Goal: Task Accomplishment & Management: Complete application form

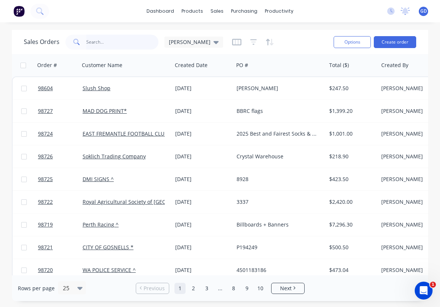
click at [120, 44] on input "text" at bounding box center [122, 42] width 73 height 15
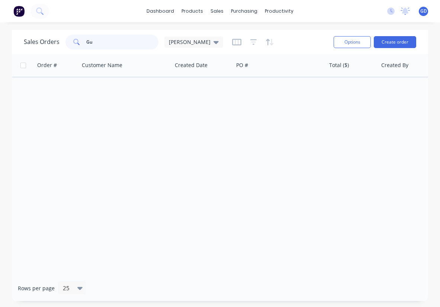
type input "G"
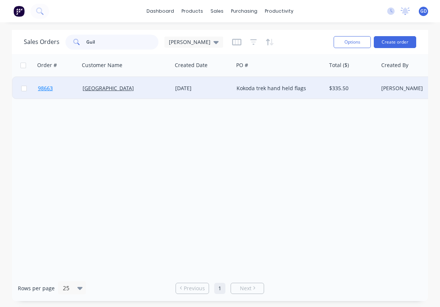
type input "Guil"
click at [49, 87] on span "98663" at bounding box center [45, 88] width 15 height 7
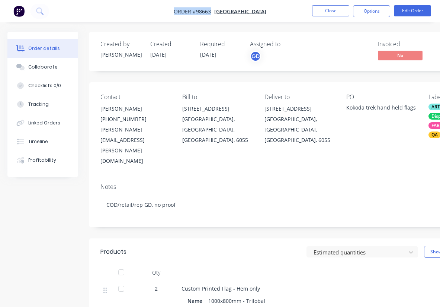
drag, startPoint x: 154, startPoint y: 9, endPoint x: 197, endPoint y: 12, distance: 42.9
click at [197, 12] on nav "Order #98663 - GUILDFORD GRAMMAR SCHOOL Close Options Edit Order" at bounding box center [220, 11] width 440 height 22
copy span "Order #98663"
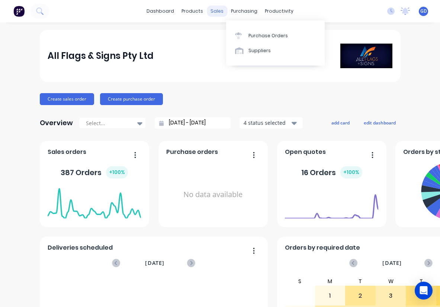
click at [221, 14] on div "sales" at bounding box center [217, 11] width 20 height 11
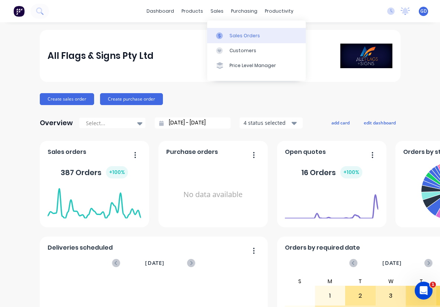
click at [233, 34] on div "Sales Orders" at bounding box center [245, 35] width 31 height 7
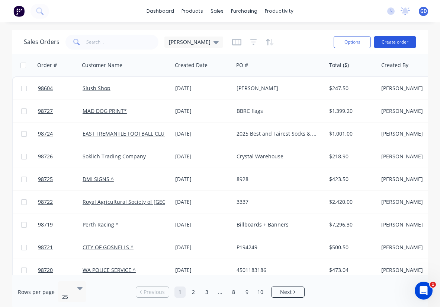
click at [394, 47] on button "Create order" at bounding box center [395, 42] width 42 height 12
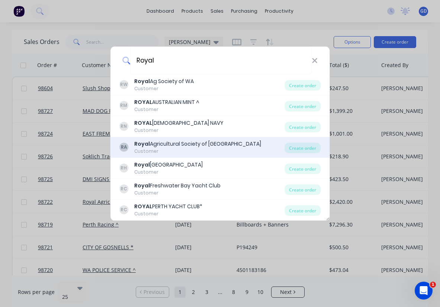
type input "Royal"
click at [184, 142] on div "Royal Agricultural Society of [GEOGRAPHIC_DATA]" at bounding box center [197, 144] width 127 height 8
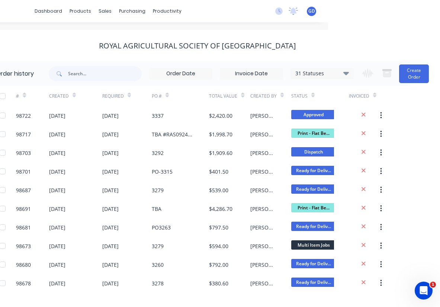
scroll to position [0, 112]
click at [409, 77] on button "Create Order" at bounding box center [415, 73] width 30 height 19
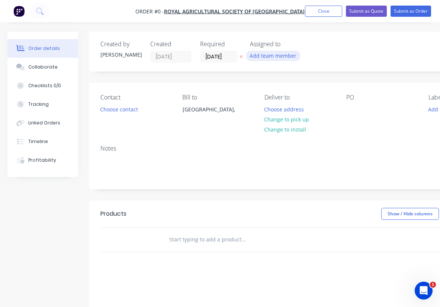
click at [266, 54] on button "Add team member" at bounding box center [273, 56] width 55 height 10
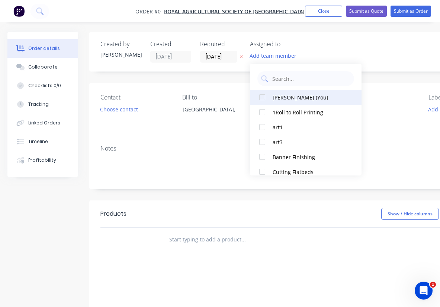
click at [265, 96] on div at bounding box center [262, 97] width 15 height 15
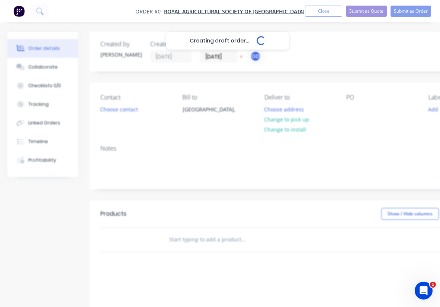
click at [208, 55] on div "Creating draft order... Loading... Order details Collaborate Checklists 0/0 Tra…" at bounding box center [259, 237] width 518 height 410
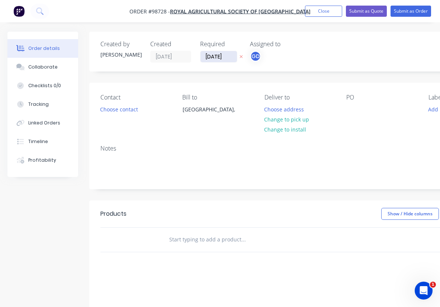
click at [218, 57] on input "[DATE]" at bounding box center [219, 56] width 36 height 11
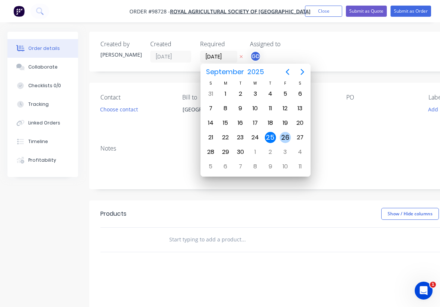
click at [285, 138] on div "26" at bounding box center [285, 137] width 11 height 11
type input "[DATE]"
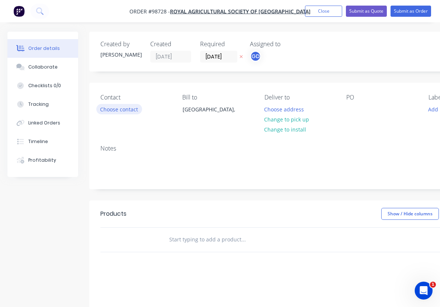
click at [116, 105] on button "Choose contact" at bounding box center [119, 109] width 46 height 10
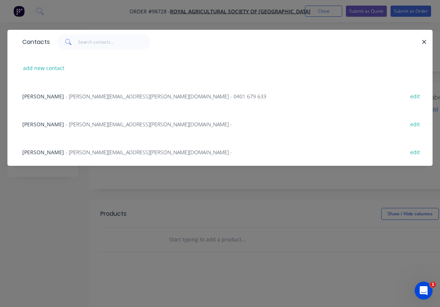
click at [43, 94] on span "[PERSON_NAME]" at bounding box center [43, 96] width 42 height 7
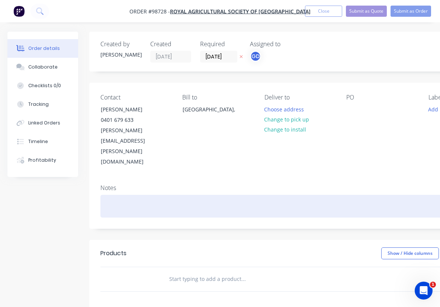
click at [118, 195] on div at bounding box center [300, 206] width 398 height 23
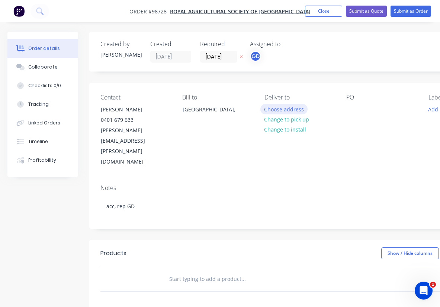
click at [275, 111] on button "Choose address" at bounding box center [285, 109] width 48 height 10
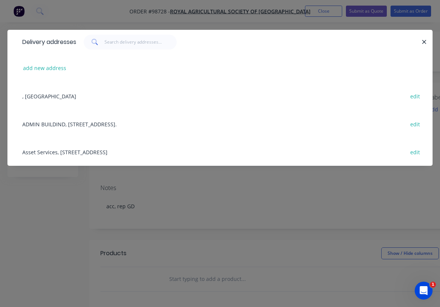
click at [42, 155] on div "Asset Services, [STREET_ADDRESS] edit" at bounding box center [220, 152] width 403 height 28
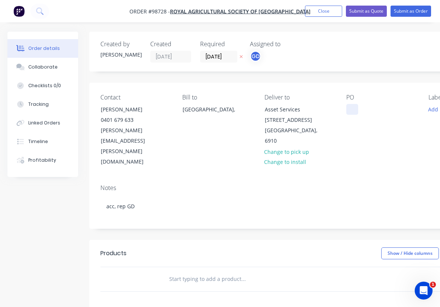
click at [352, 110] on div at bounding box center [353, 109] width 12 height 11
click at [375, 131] on div "PO TBA" at bounding box center [382, 130] width 70 height 73
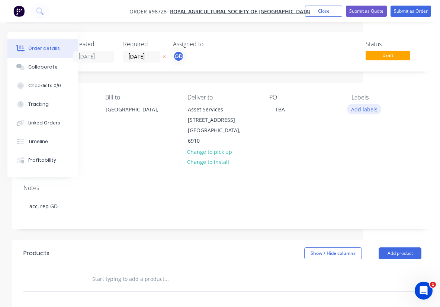
scroll to position [0, 77]
click at [364, 111] on button "Add labels" at bounding box center [364, 109] width 34 height 10
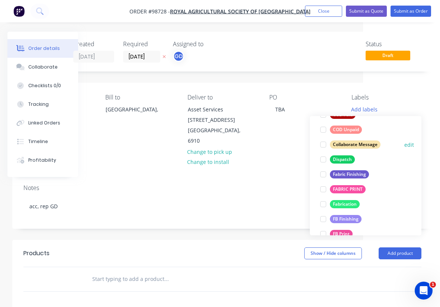
scroll to position [108, 0]
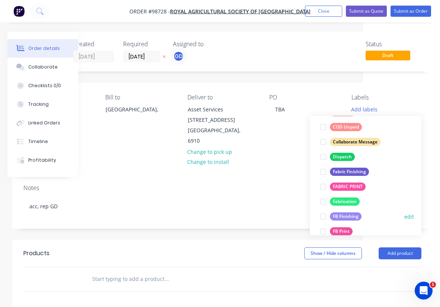
click at [348, 216] on div "FB Finishing" at bounding box center [346, 216] width 32 height 8
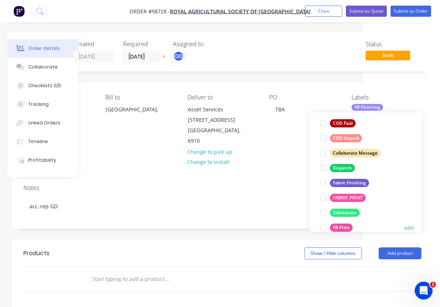
click at [347, 226] on div "FB Print" at bounding box center [341, 227] width 23 height 8
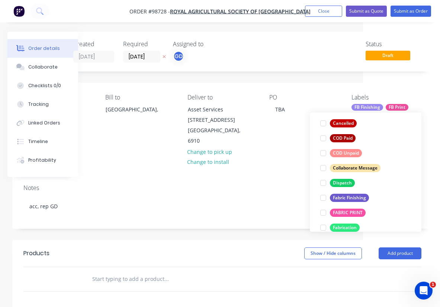
click at [277, 178] on div "Notes acc, rep GD" at bounding box center [222, 203] width 421 height 50
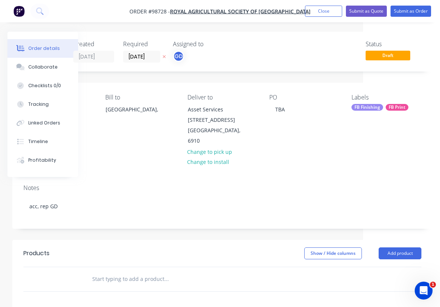
click at [364, 107] on div "FB Finishing" at bounding box center [368, 107] width 32 height 7
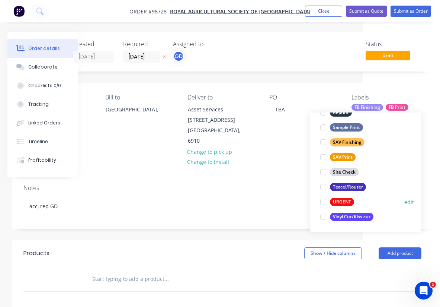
scroll to position [357, 0]
click at [346, 200] on div "URGENT" at bounding box center [342, 202] width 24 height 8
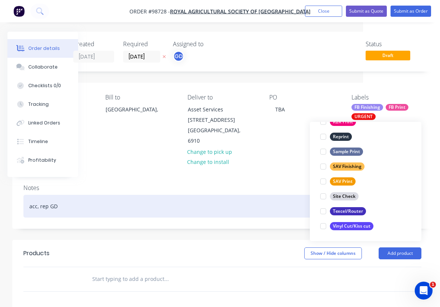
click at [268, 195] on div "acc, rep GD" at bounding box center [222, 206] width 398 height 23
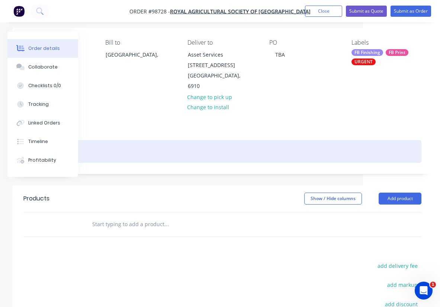
scroll to position [55, 77]
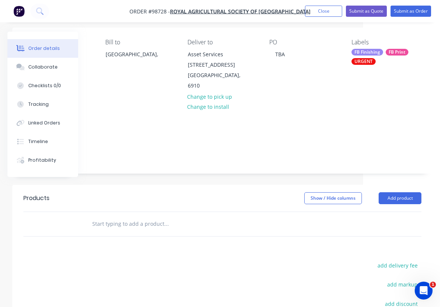
click at [117, 216] on input "text" at bounding box center [166, 223] width 149 height 15
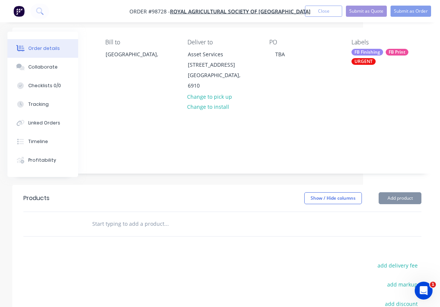
paste input "1900x2200 Coreflute Eyelets in corners"
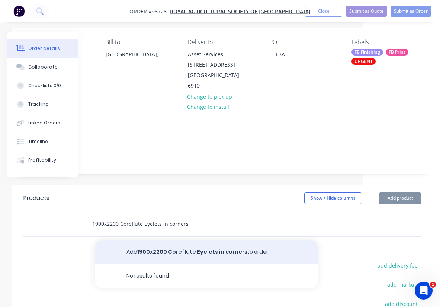
type input "1900x2200 Coreflute Eyelets in corners"
click at [155, 240] on button "Add 1900x2200 Coreflute Eyelets in corners to order" at bounding box center [206, 252] width 223 height 24
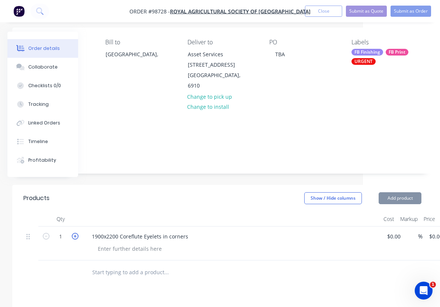
click at [76, 233] on icon "button" at bounding box center [75, 236] width 7 height 7
type input "2"
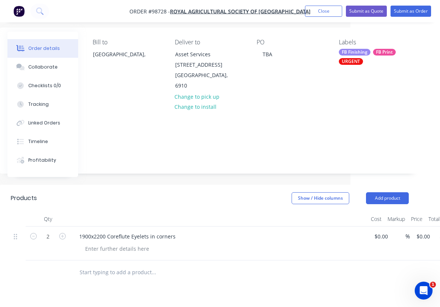
scroll to position [55, 95]
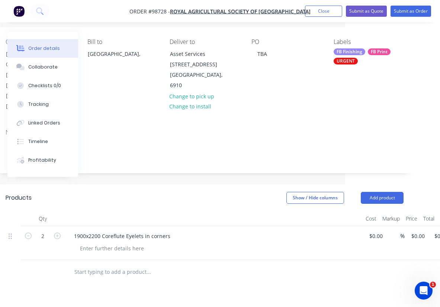
click at [100, 264] on input "text" at bounding box center [148, 271] width 149 height 15
paste input "Crossing coreflute 594x594mm Coreflute X 4"
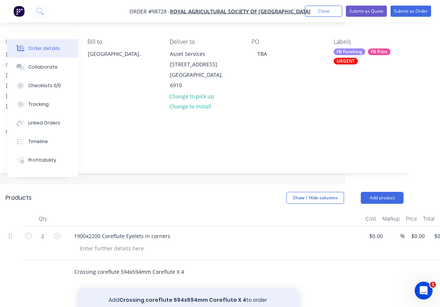
type input "Crossing coreflute 594x594mm Coreflute X 4"
click at [169, 288] on button "Add Crossing coreflute 594x594mm Coreflute X 4 to order" at bounding box center [188, 300] width 223 height 24
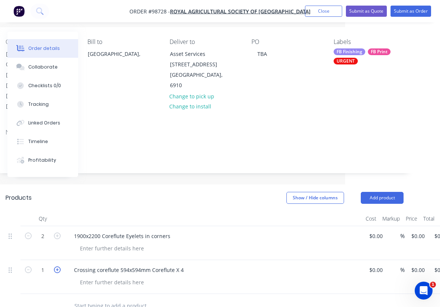
click at [58, 266] on icon "button" at bounding box center [57, 269] width 7 height 7
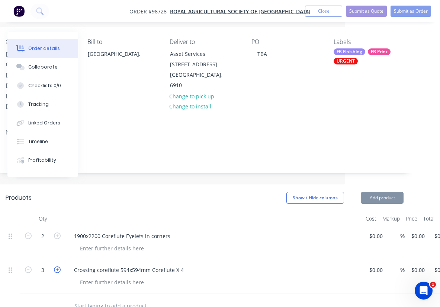
click at [58, 266] on icon "button" at bounding box center [57, 269] width 7 height 7
type input "4"
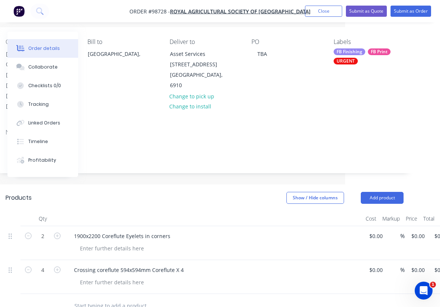
click at [145, 192] on div "Show / Hide columns Add product" at bounding box center [247, 198] width 314 height 12
click at [99, 298] on input "text" at bounding box center [148, 305] width 149 height 15
paste input "Kicking coreflute A1 X 2"
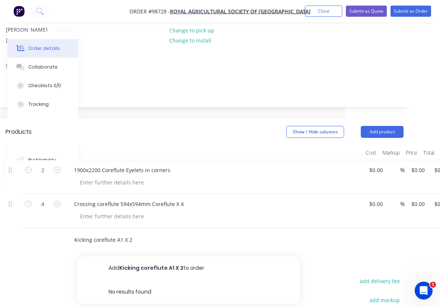
scroll to position [123, 95]
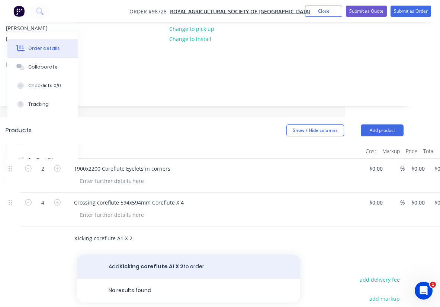
type input "Kicking coreflute A1 X 2"
click at [158, 255] on button "Add Kicking coreflute A1 X 2 to order" at bounding box center [188, 267] width 223 height 24
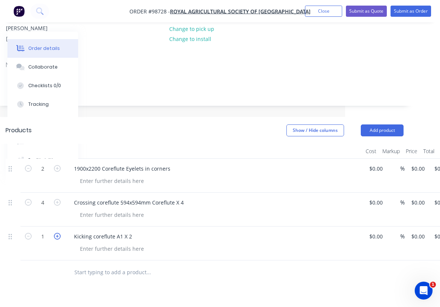
click at [57, 233] on icon "button" at bounding box center [57, 236] width 7 height 7
type input "2"
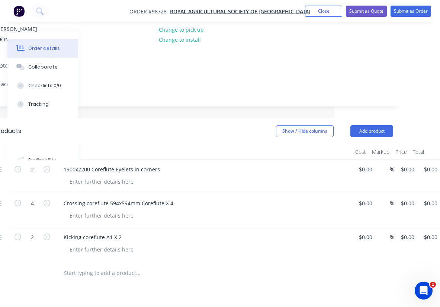
scroll to position [122, 124]
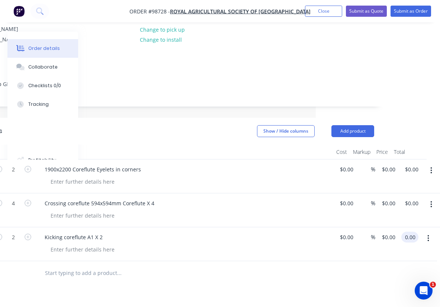
click at [415, 232] on input "0.00" at bounding box center [412, 237] width 14 height 11
type input "100"
type input "$50.00"
type input "$100.00"
click at [367, 261] on div at bounding box center [175, 273] width 398 height 24
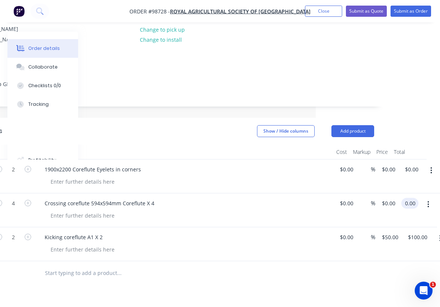
click at [413, 198] on input "0.00" at bounding box center [412, 203] width 14 height 11
type input "200"
type input "$50.00"
type input "$200.00"
click at [324, 261] on div at bounding box center [175, 273] width 398 height 24
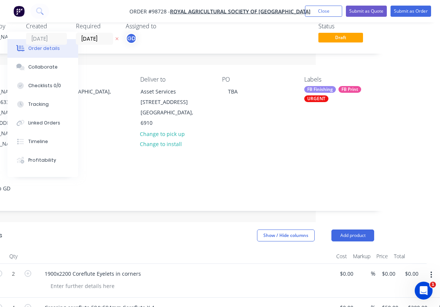
scroll to position [23, 124]
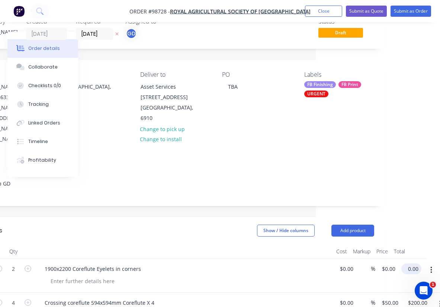
click at [416, 263] on input "0.00" at bounding box center [413, 268] width 17 height 11
type input "585"
type input "$292.50"
type input "$585.00"
click at [255, 276] on div at bounding box center [188, 281] width 286 height 11
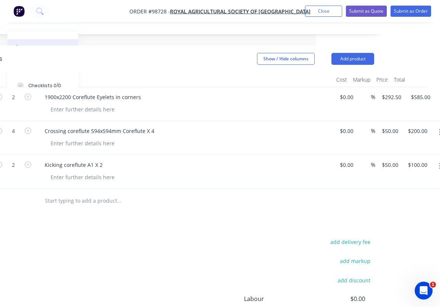
scroll to position [203, 124]
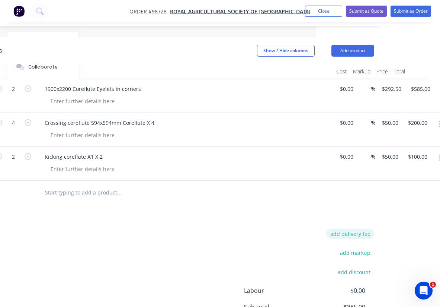
click at [359, 229] on button "add delivery fee" at bounding box center [351, 234] width 48 height 10
type input "55"
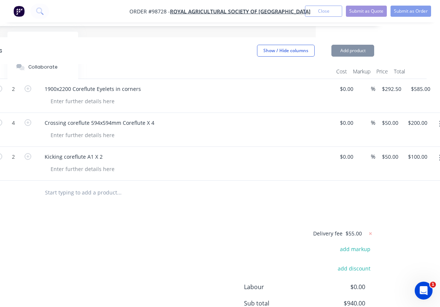
click at [206, 246] on div "Delivery fee $55.00 add markup add discount Labour $0.00 Sub total $940.00 Marg…" at bounding box center [175, 299] width 398 height 140
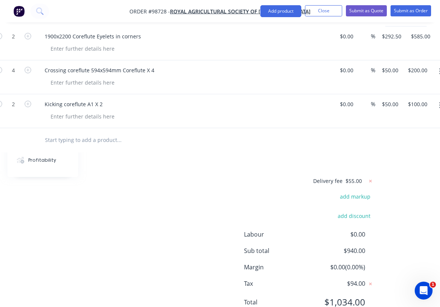
scroll to position [186, 124]
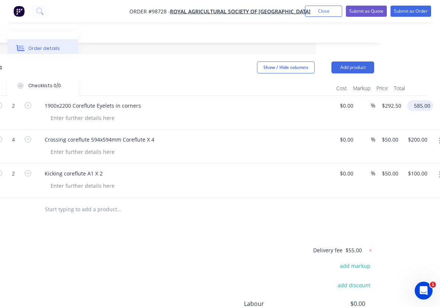
click at [419, 100] on input "585.00" at bounding box center [422, 105] width 23 height 11
type input "$840.00"
type input "$420.00"
click at [243, 192] on div "Products Show / Hide columns Add product Qty Cost Markup Price Total 2 1900x220…" at bounding box center [175, 225] width 421 height 343
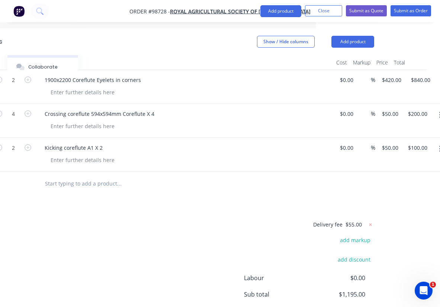
scroll to position [204, 124]
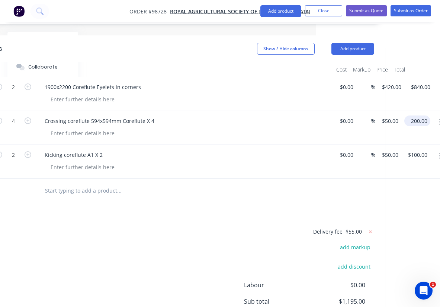
click at [419, 115] on input "200.00" at bounding box center [419, 120] width 23 height 11
type input "$200.00"
click at [422, 149] on input "100.00" at bounding box center [419, 154] width 23 height 11
type input "120"
type input "$60.00"
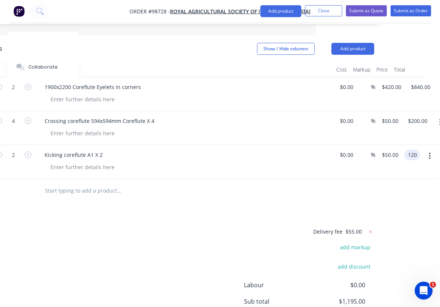
type input "$120.00"
click at [361, 179] on div at bounding box center [175, 191] width 398 height 24
click at [416, 115] on input "200.00" at bounding box center [419, 120] width 23 height 11
type input "$225.00"
type input "$56.25"
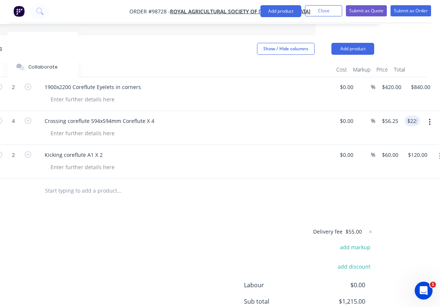
click at [354, 179] on div at bounding box center [175, 191] width 398 height 24
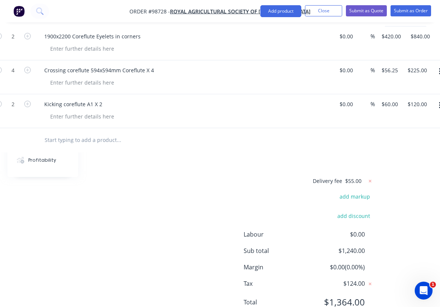
scroll to position [0, 125]
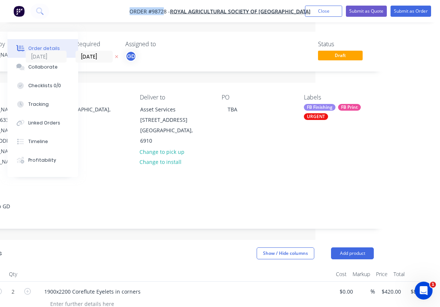
drag, startPoint x: 122, startPoint y: 7, endPoint x: 162, endPoint y: 13, distance: 39.9
click at [162, 13] on nav "Order #98728 - Royal Agricultural Society of [GEOGRAPHIC_DATA] Add product Clos…" at bounding box center [220, 11] width 440 height 22
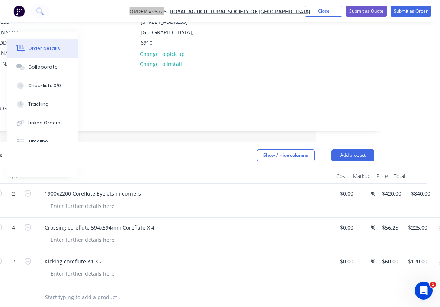
scroll to position [99, 124]
click at [343, 149] on button "Add product" at bounding box center [353, 155] width 43 height 12
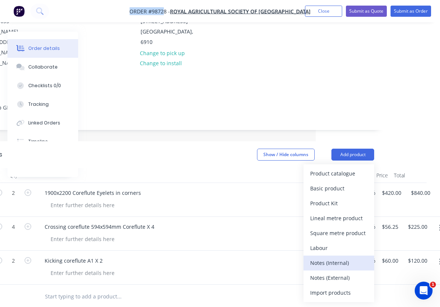
click at [341, 257] on div "Notes (Internal)" at bounding box center [339, 262] width 57 height 11
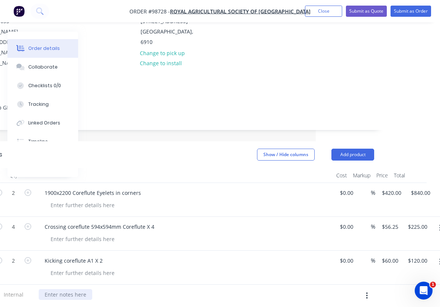
click at [80, 289] on div at bounding box center [66, 294] width 54 height 11
paste div
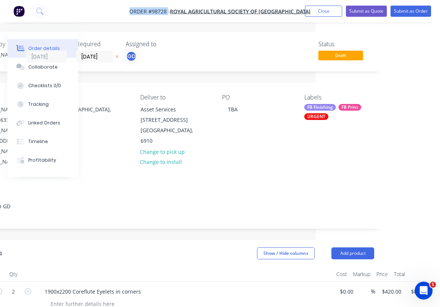
drag, startPoint x: 126, startPoint y: 12, endPoint x: 168, endPoint y: 13, distance: 41.7
click at [168, 13] on nav "Order #98728 - Royal Agricultural Society of [GEOGRAPHIC_DATA] Add product Clos…" at bounding box center [220, 11] width 440 height 22
copy span "Order #98728"
click at [324, 13] on button "Close" at bounding box center [323, 11] width 37 height 11
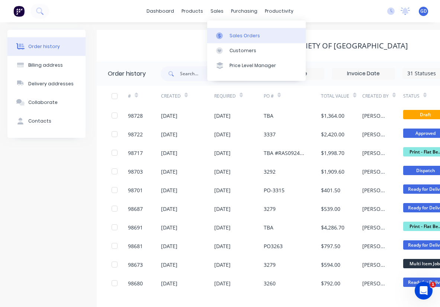
click at [235, 33] on div "Sales Orders" at bounding box center [245, 35] width 31 height 7
